Goal: Task Accomplishment & Management: Complete application form

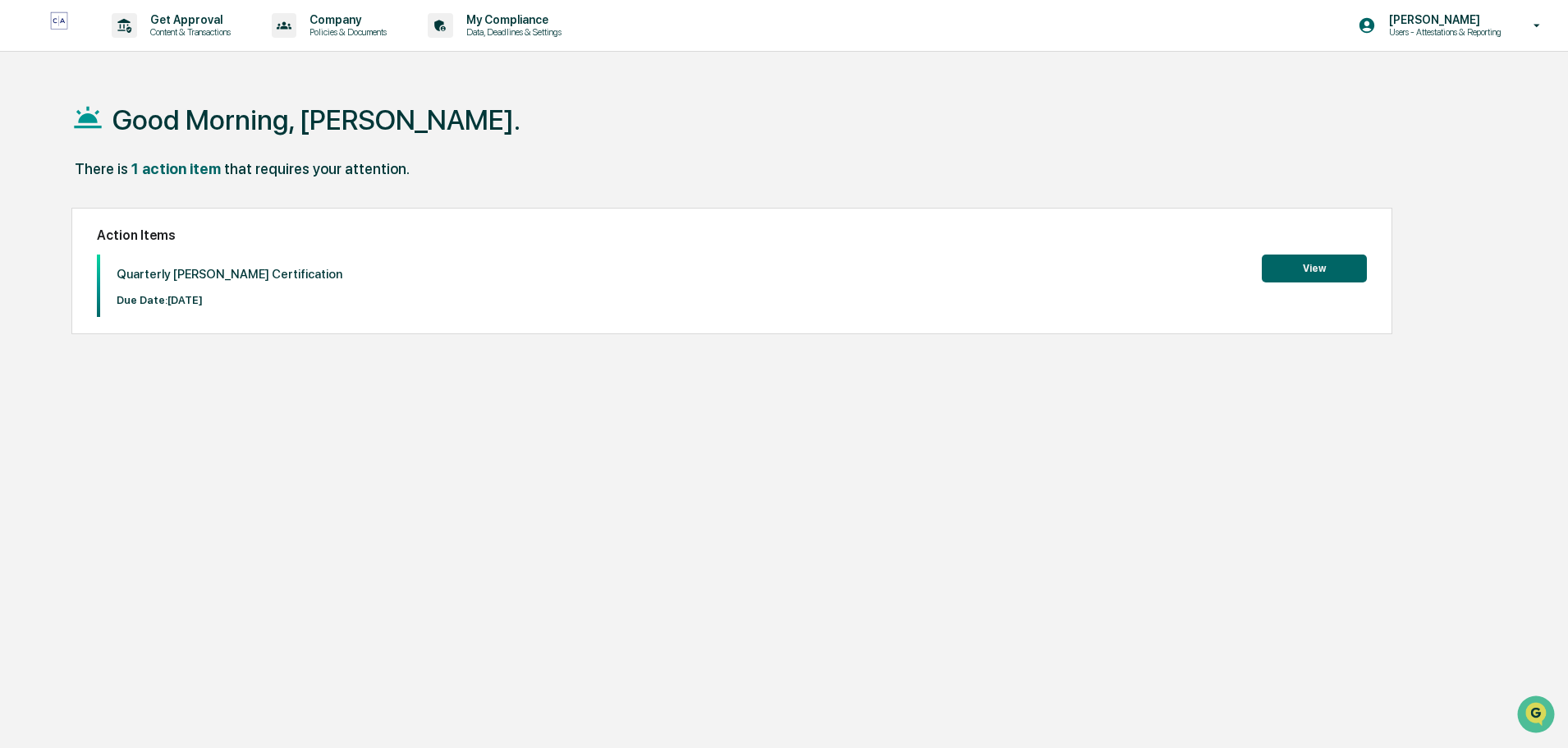
click at [1273, 268] on button "View" at bounding box center [1314, 268] width 105 height 28
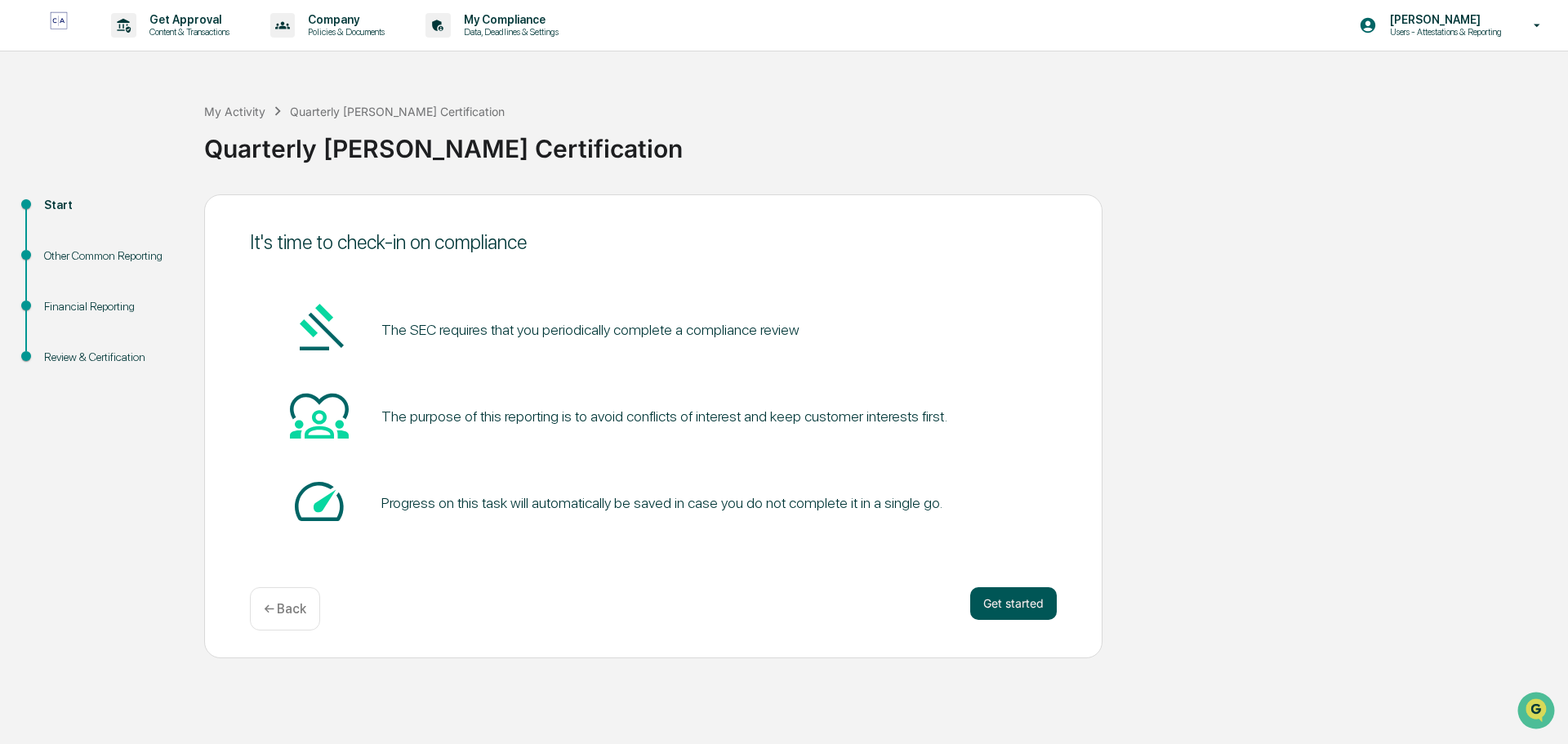
click at [1016, 601] on button "Get started" at bounding box center [1013, 603] width 86 height 33
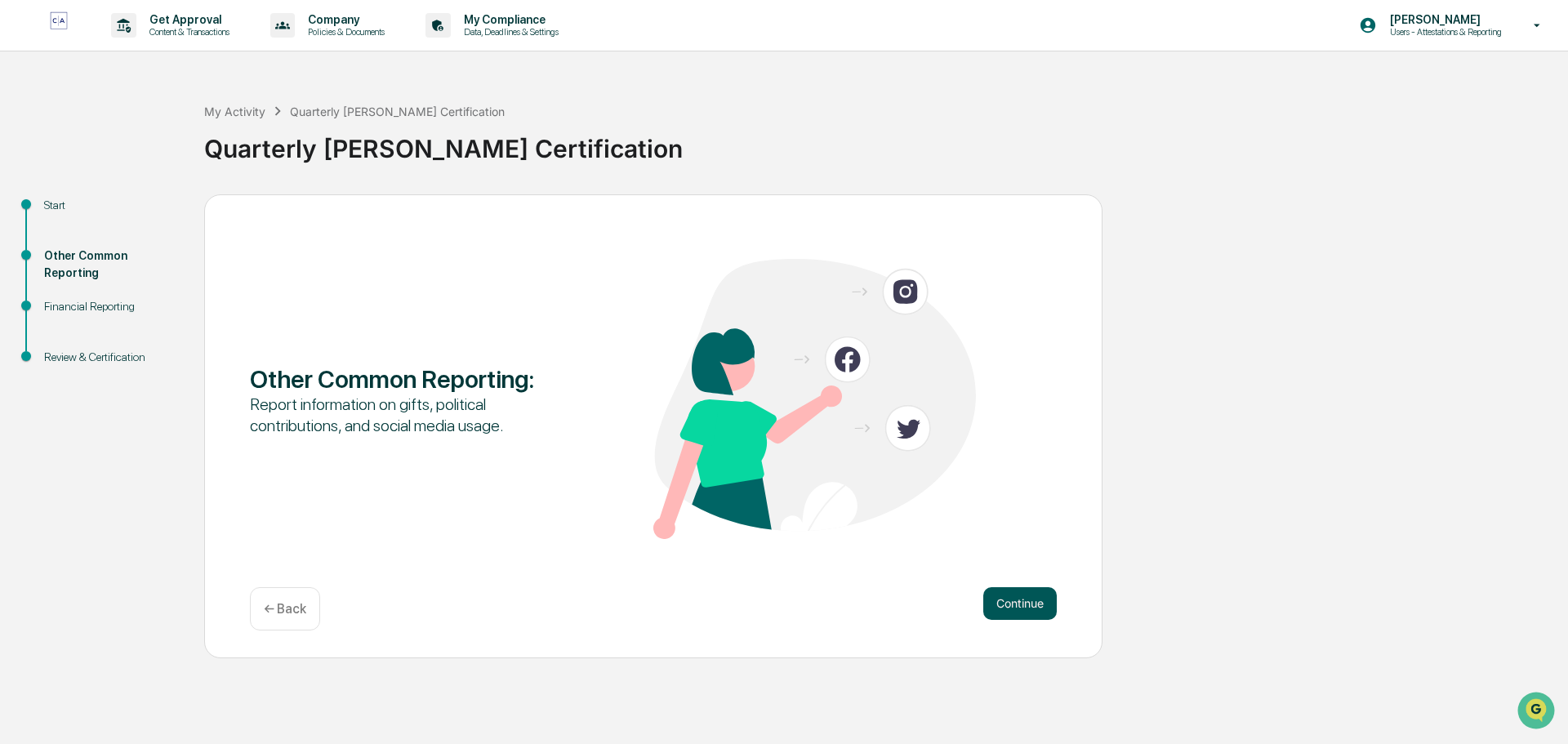
click at [1043, 603] on button "Continue" at bounding box center [1020, 603] width 74 height 33
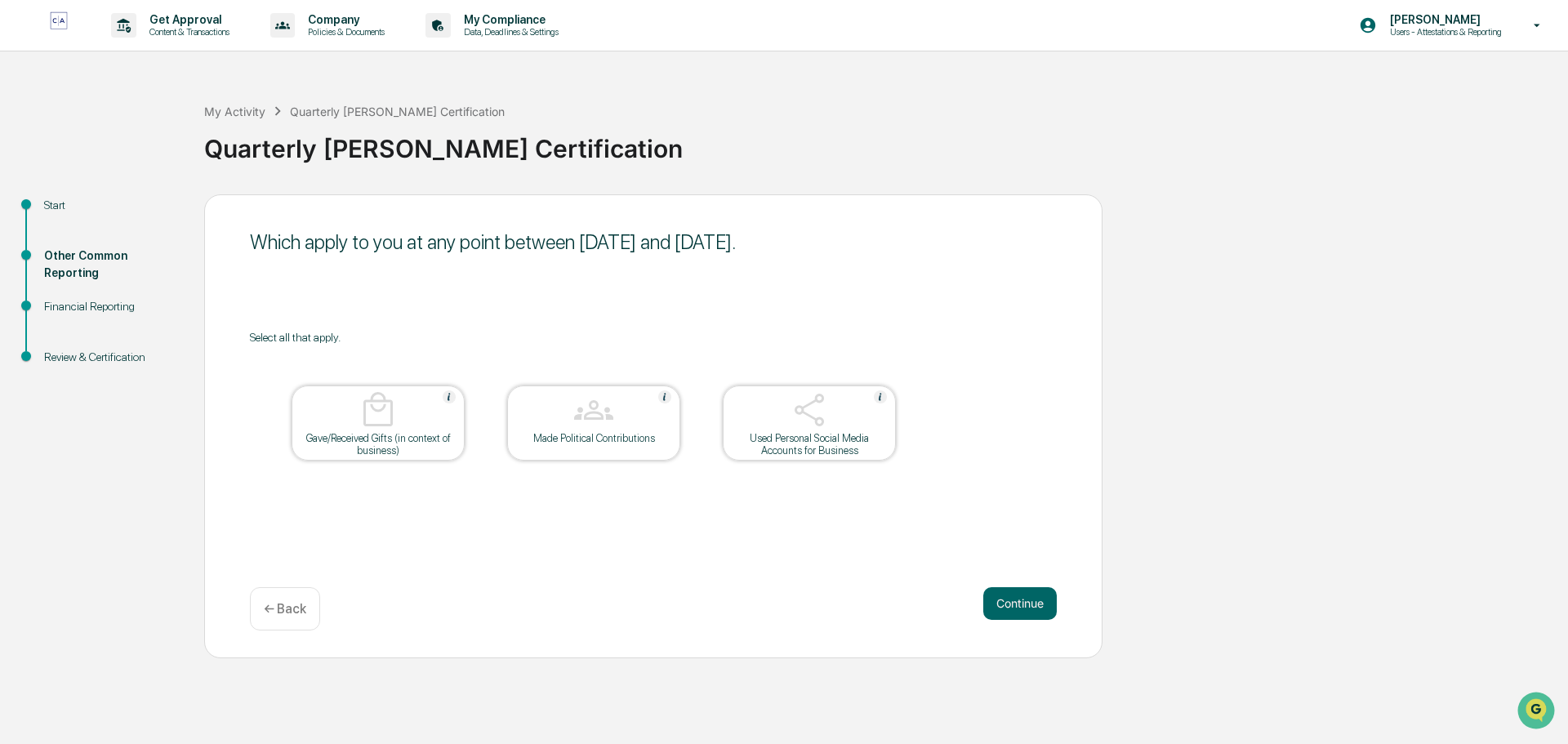
click at [1043, 603] on button "Continue" at bounding box center [1020, 603] width 74 height 33
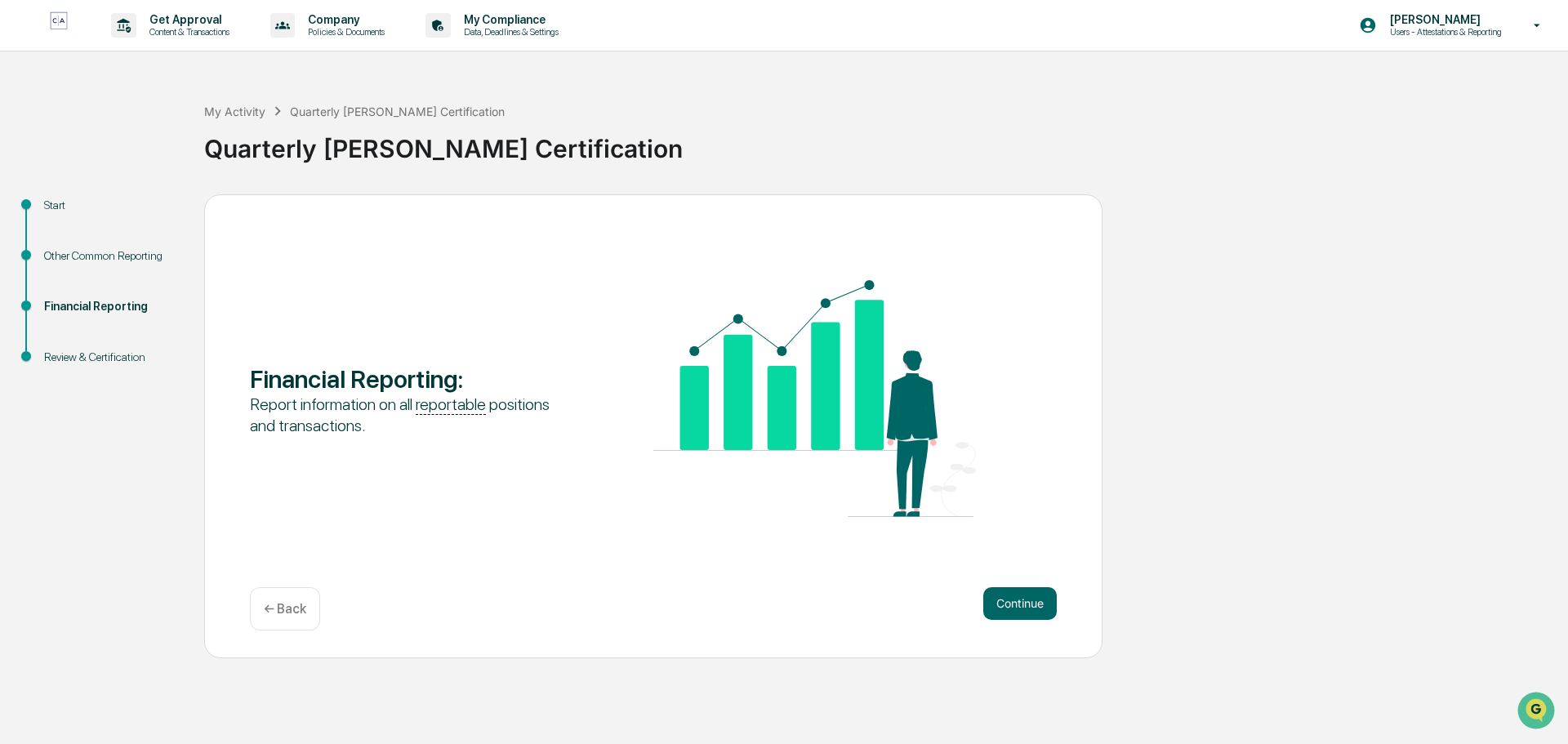
click at [1043, 603] on button "Continue" at bounding box center [1020, 603] width 74 height 33
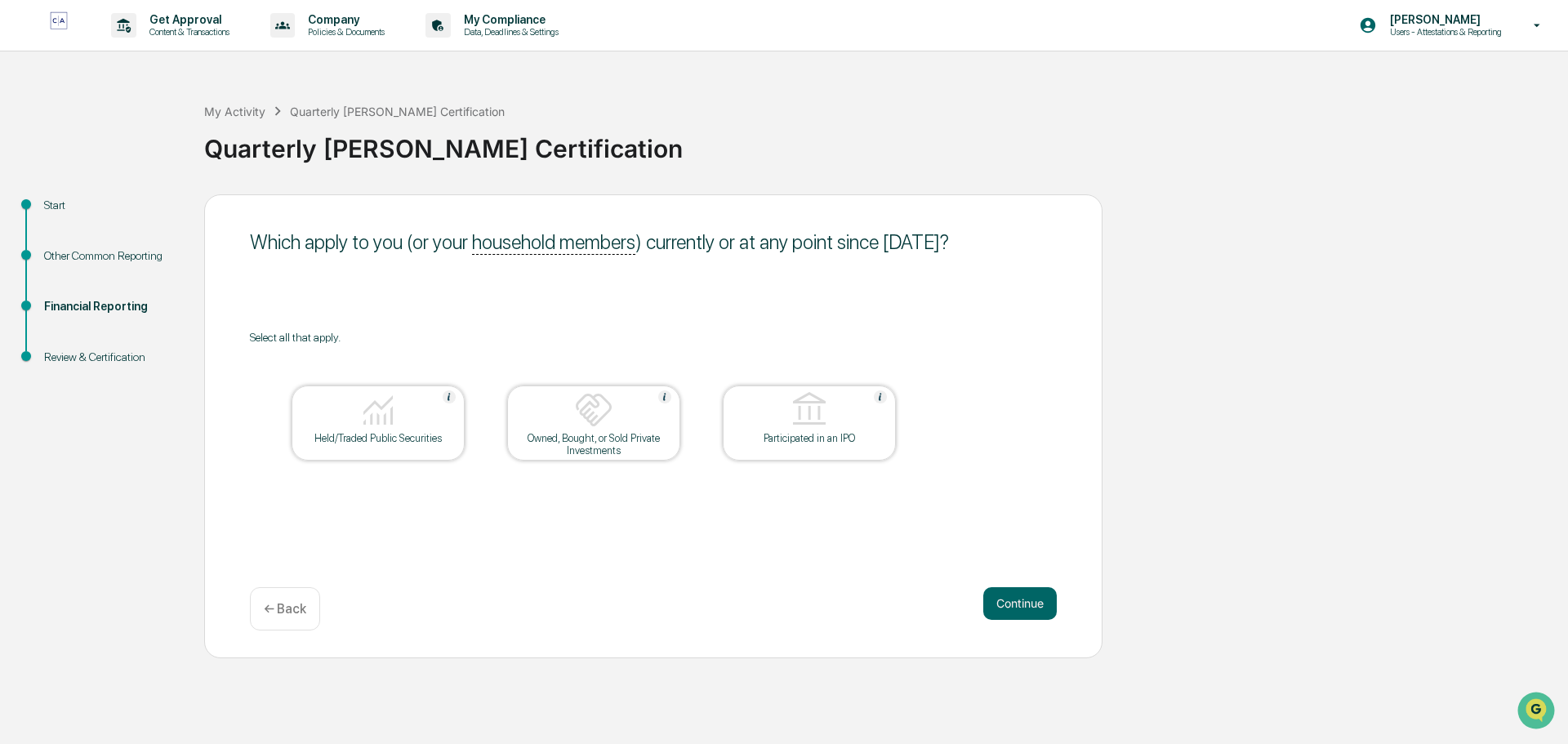
click at [1043, 603] on button "Continue" at bounding box center [1020, 603] width 74 height 33
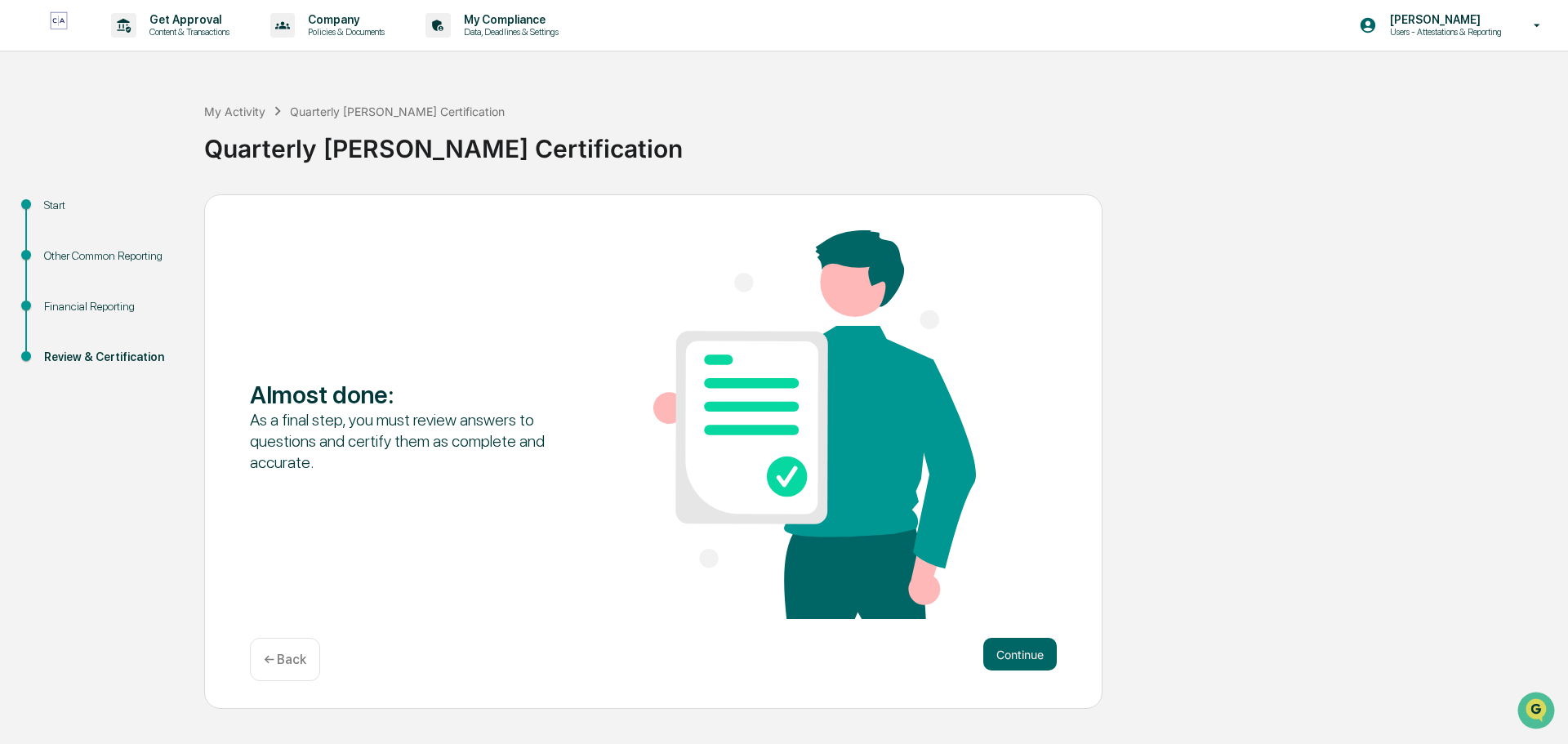
click at [1043, 603] on div "Almost done : As a final step, you must review answers to questions and certify…" at bounding box center [653, 426] width 807 height 392
click at [1015, 649] on button "Continue" at bounding box center [1020, 654] width 74 height 33
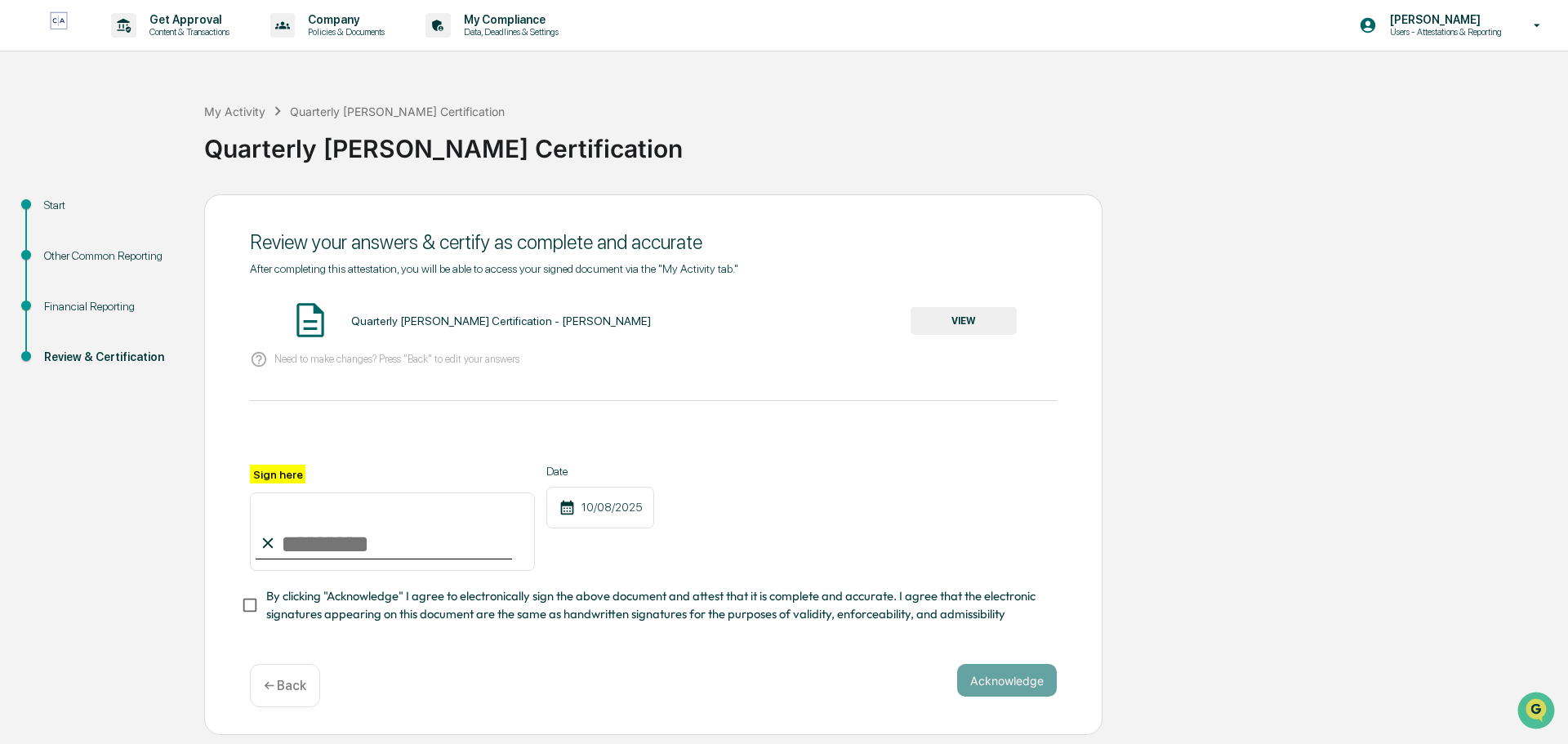
drag, startPoint x: 295, startPoint y: 536, endPoint x: 338, endPoint y: 539, distance: 43.1
click at [338, 539] on input "Sign here" at bounding box center [392, 531] width 285 height 79
type input "*"
type input "**********"
click at [993, 684] on button "Acknowledge" at bounding box center [1006, 680] width 100 height 33
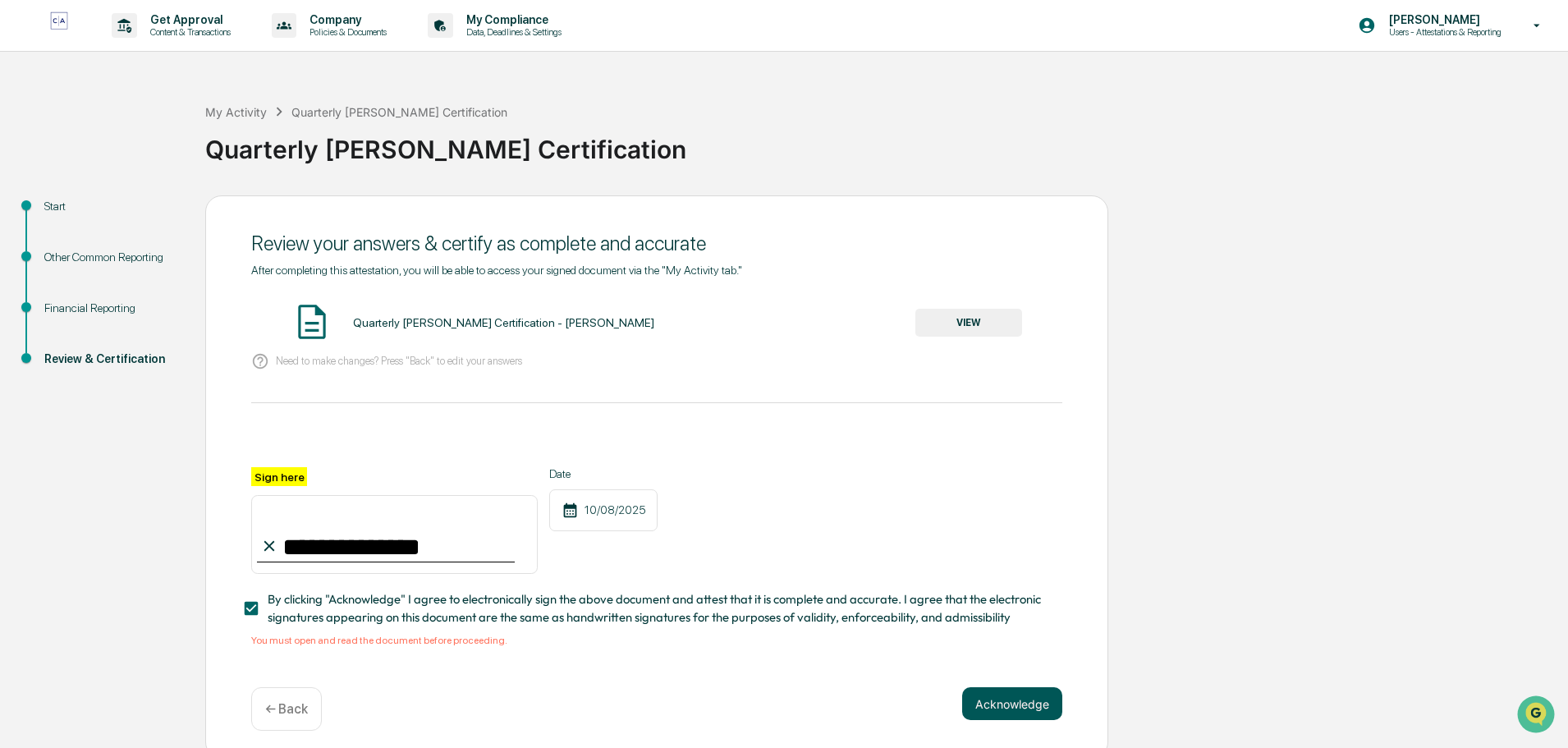
click at [1010, 705] on button "Acknowledge" at bounding box center [1012, 703] width 100 height 33
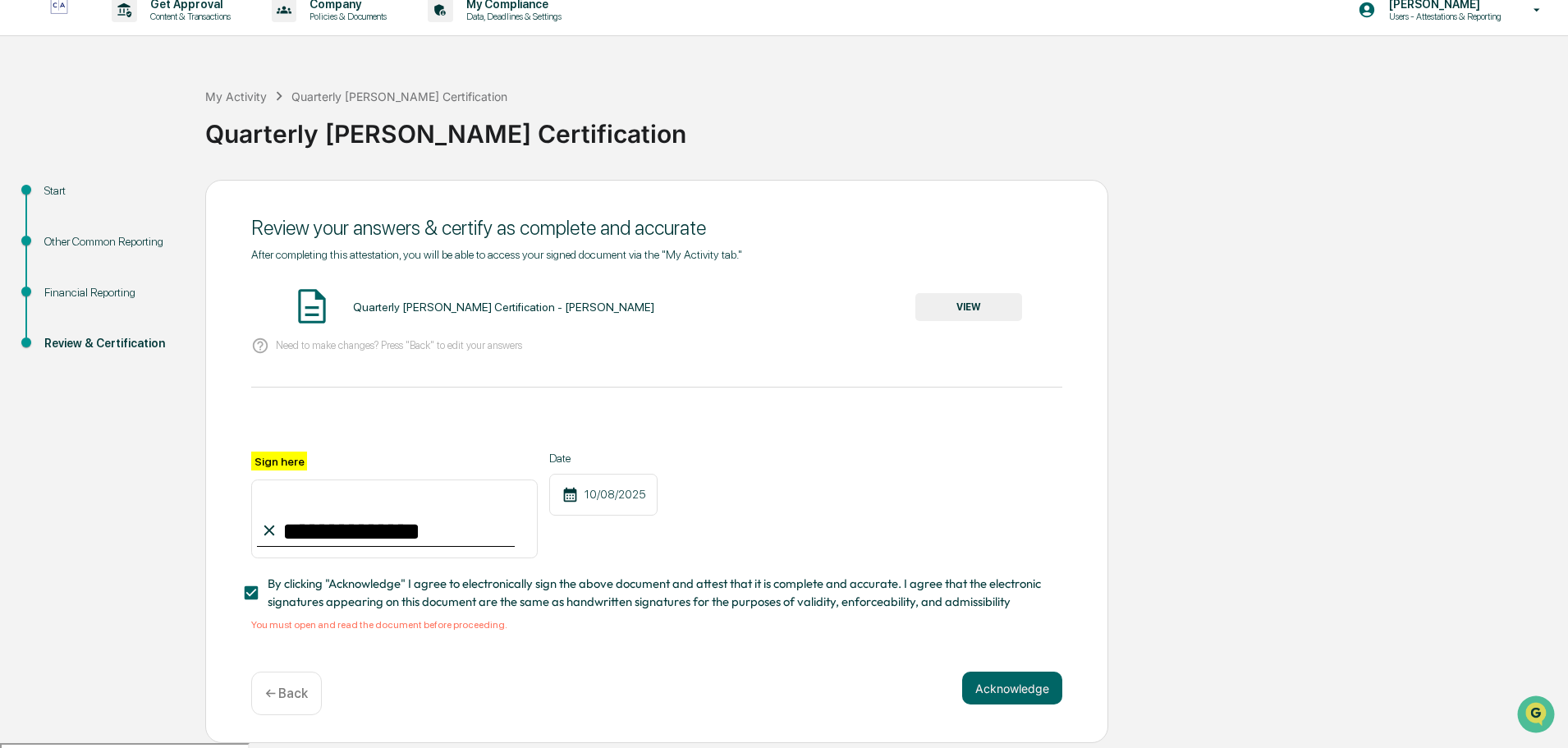
click at [990, 311] on button "VIEW" at bounding box center [969, 306] width 107 height 28
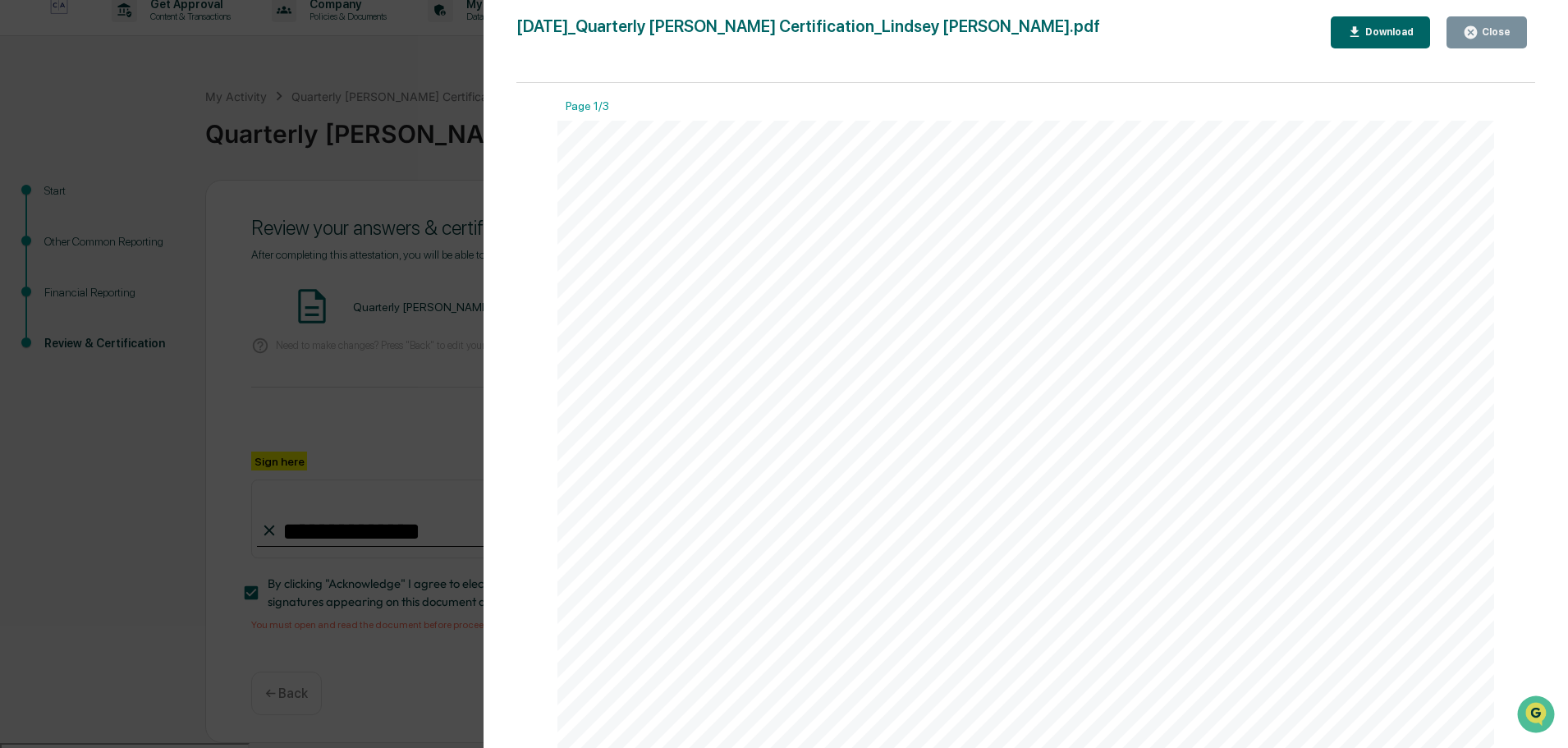
click at [1382, 41] on button "Download" at bounding box center [1380, 33] width 100 height 32
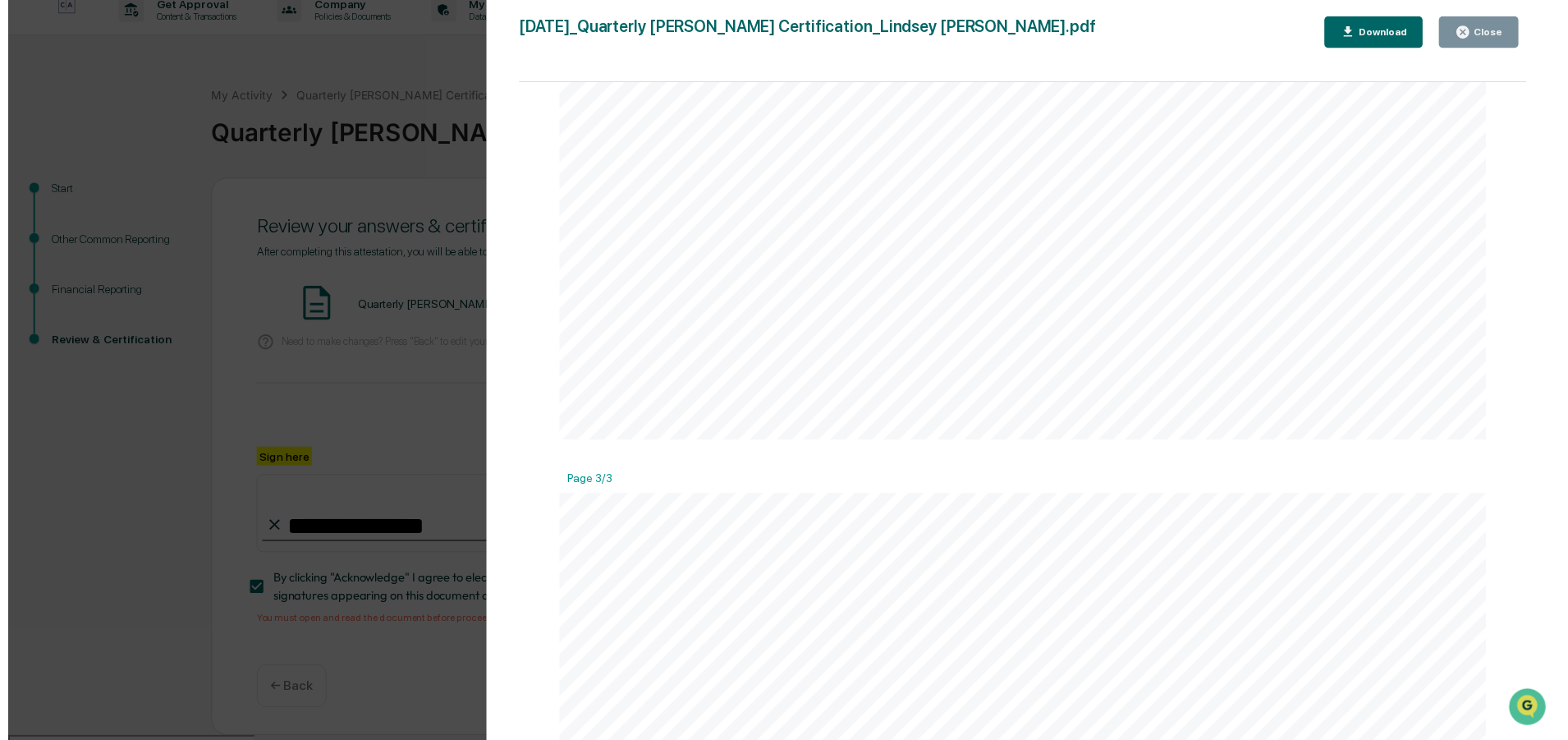
scroll to position [2874, 0]
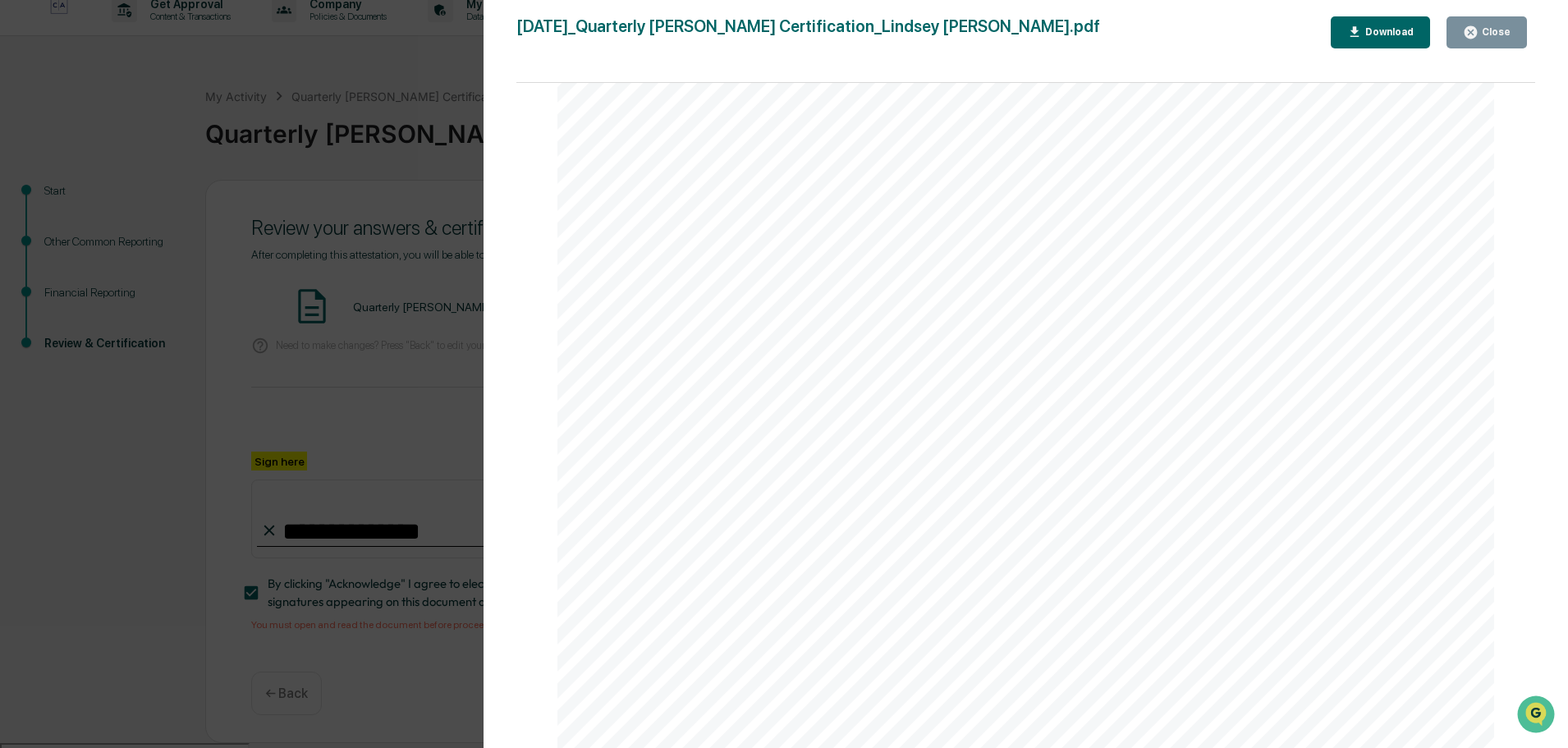
click at [353, 355] on div "Version History [DATE] 01:11 PM [PERSON_NAME] [DATE]_Quarterly [PERSON_NAME] Ce…" at bounding box center [784, 374] width 1568 height 748
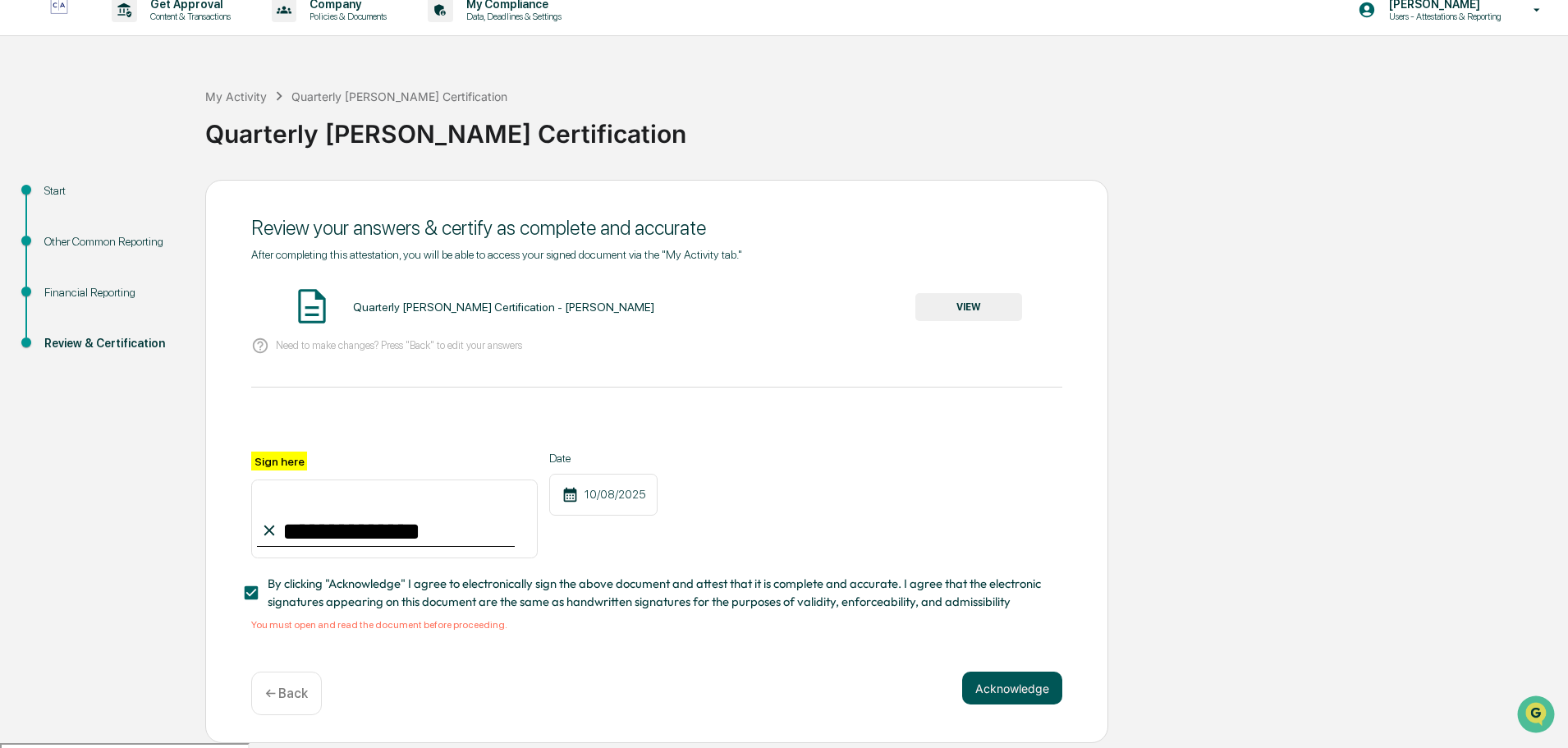
click at [997, 692] on button "Acknowledge" at bounding box center [1012, 687] width 100 height 33
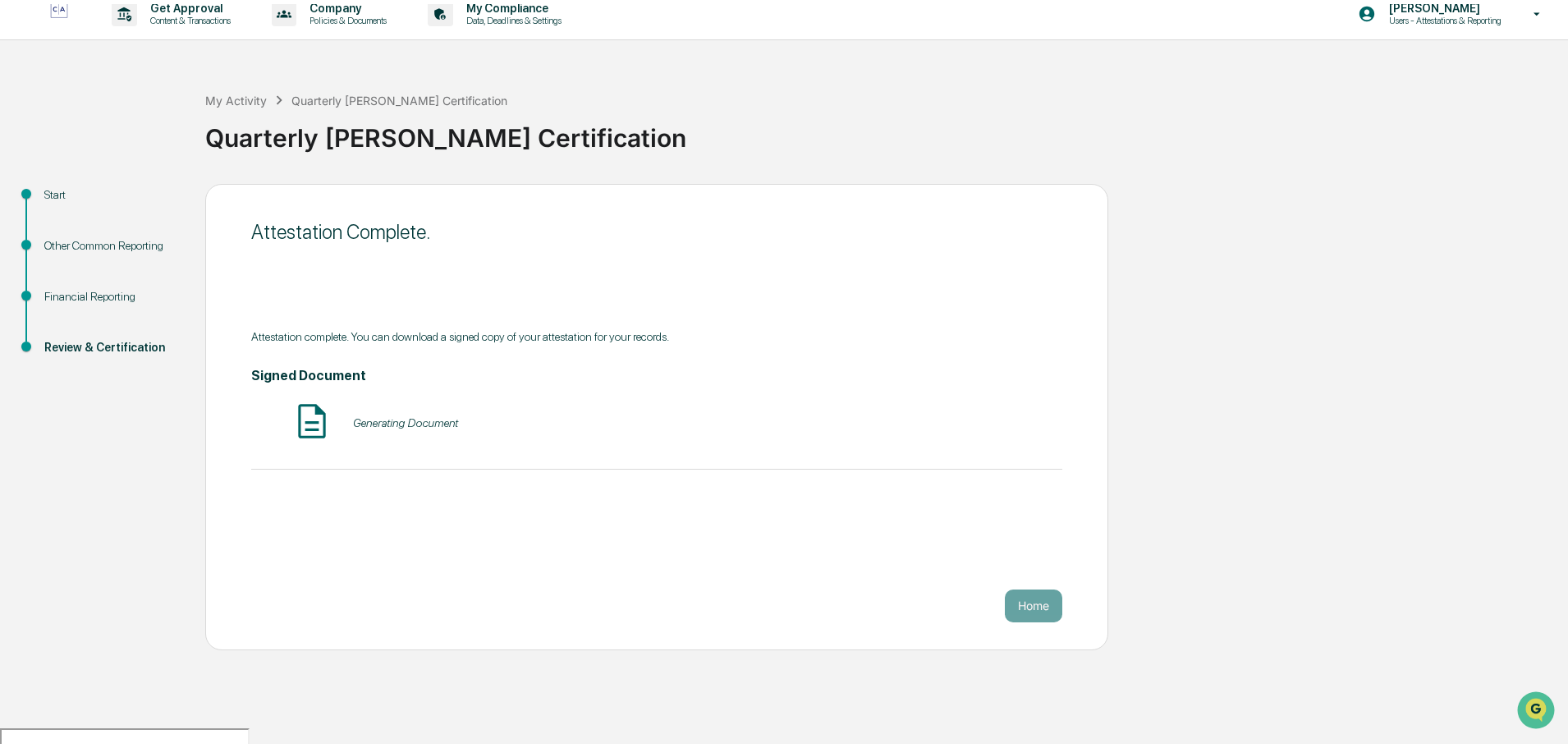
scroll to position [0, 0]
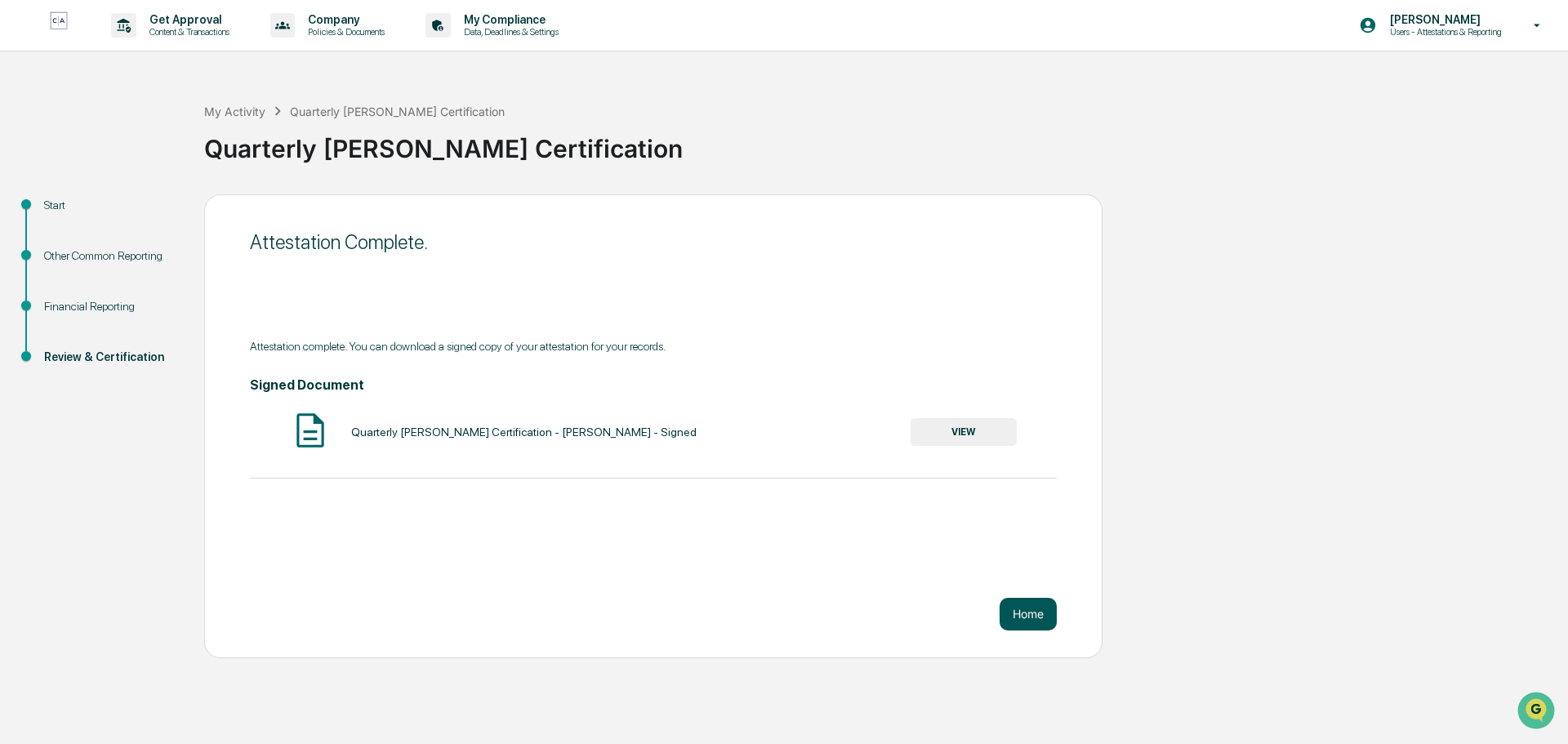
click at [1028, 616] on button "Home" at bounding box center [1028, 613] width 57 height 33
